Goal: Find specific page/section: Find specific page/section

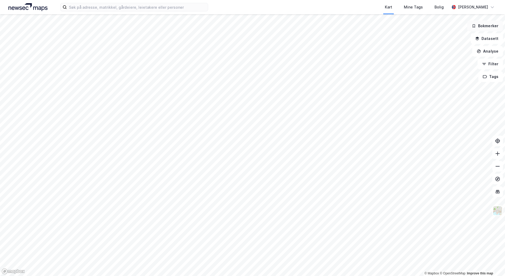
click at [489, 25] on button "Bokmerker" at bounding box center [486, 26] width 36 height 11
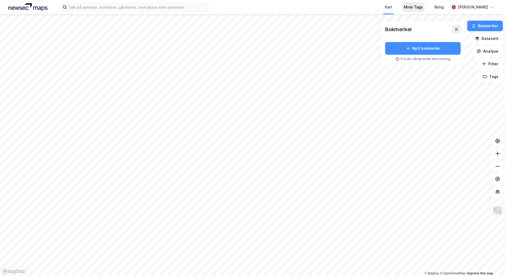
click at [420, 9] on div "Mine Tags" at bounding box center [413, 7] width 19 height 6
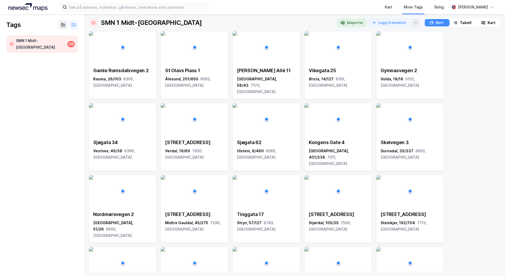
click at [28, 41] on div "SMN 1 Midt-[GEOGRAPHIC_DATA]" at bounding box center [40, 44] width 49 height 13
click at [488, 22] on div "Kart" at bounding box center [492, 23] width 8 height 6
